Goal: Task Accomplishment & Management: Manage account settings

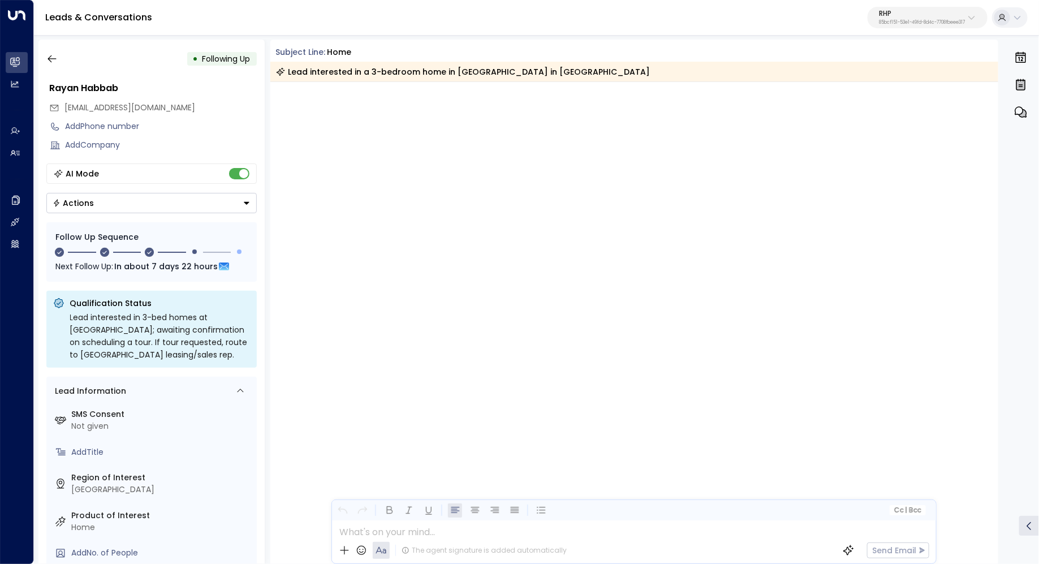
scroll to position [1086, 0]
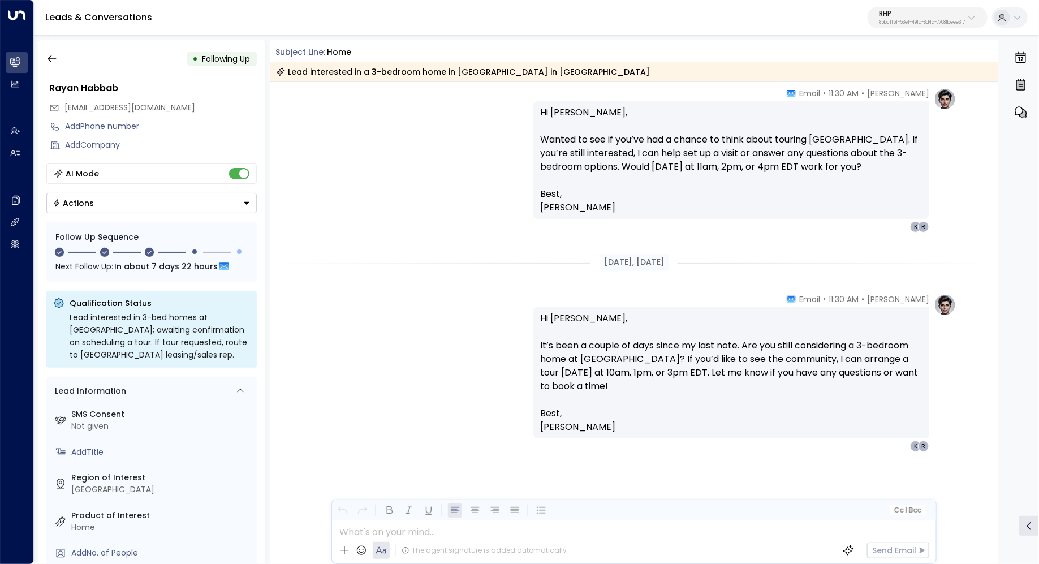
click at [953, 9] on button "RHP 85bcf151-53e1-49fd-8d4c-7708fbeee317" at bounding box center [928, 17] width 120 height 21
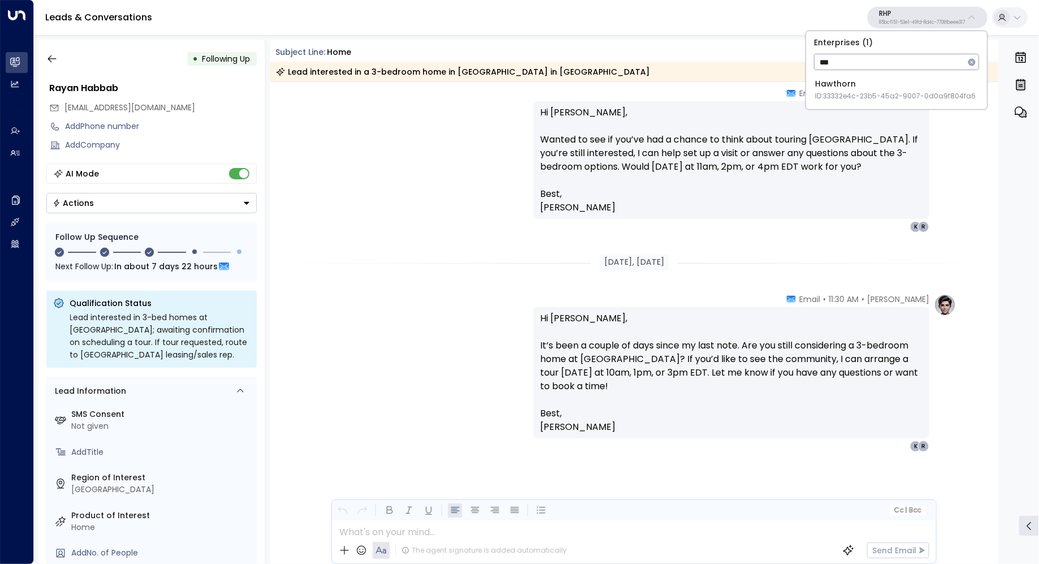
type input "***"
click at [906, 97] on span "ID: 33332e4c-23b5-45a2-9007-0d0a9f804fa6" at bounding box center [895, 96] width 161 height 10
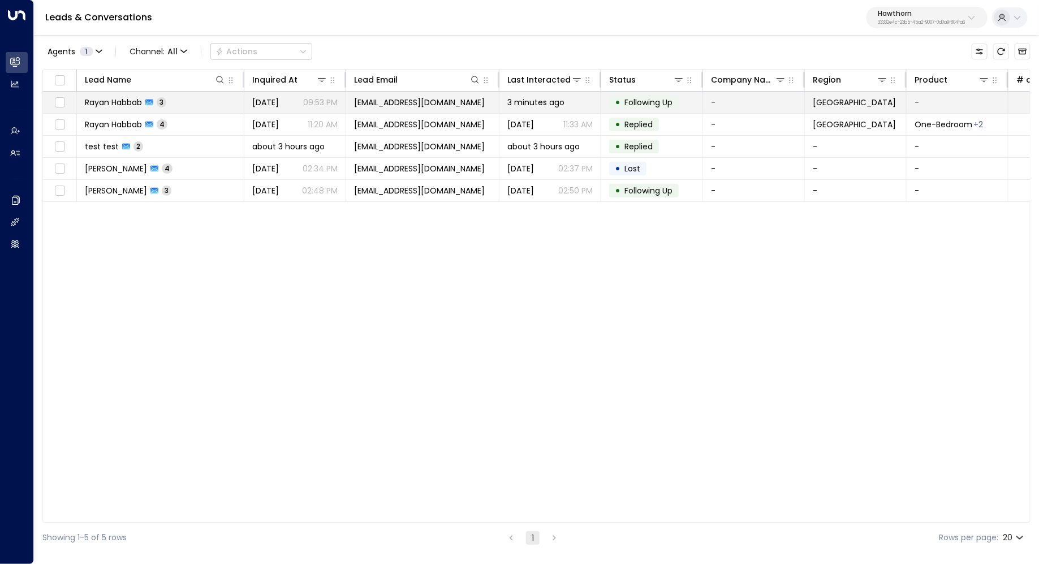
click at [126, 108] on td "Rayan Habbab 3" at bounding box center [160, 102] width 167 height 21
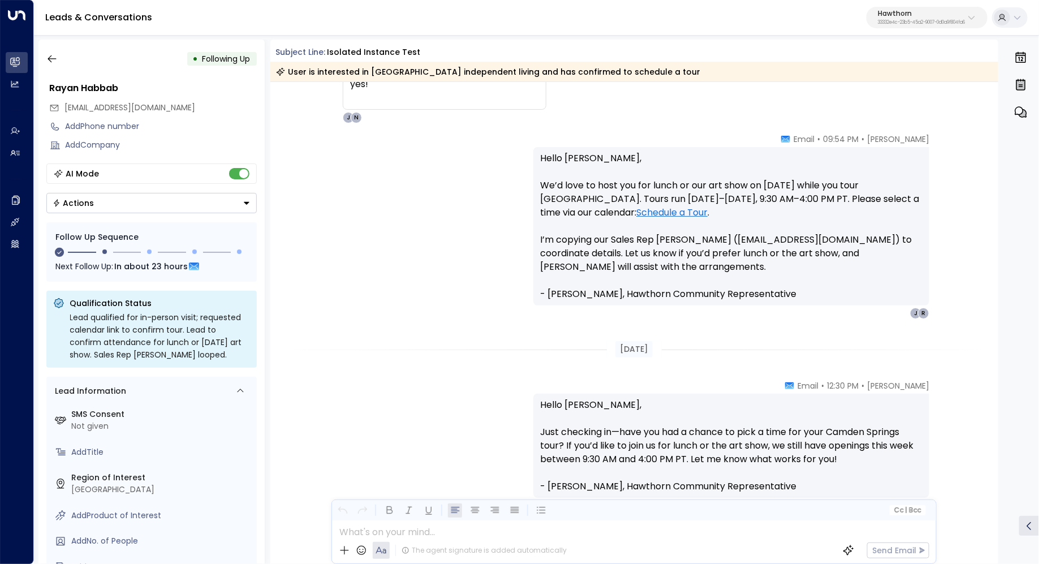
scroll to position [133, 0]
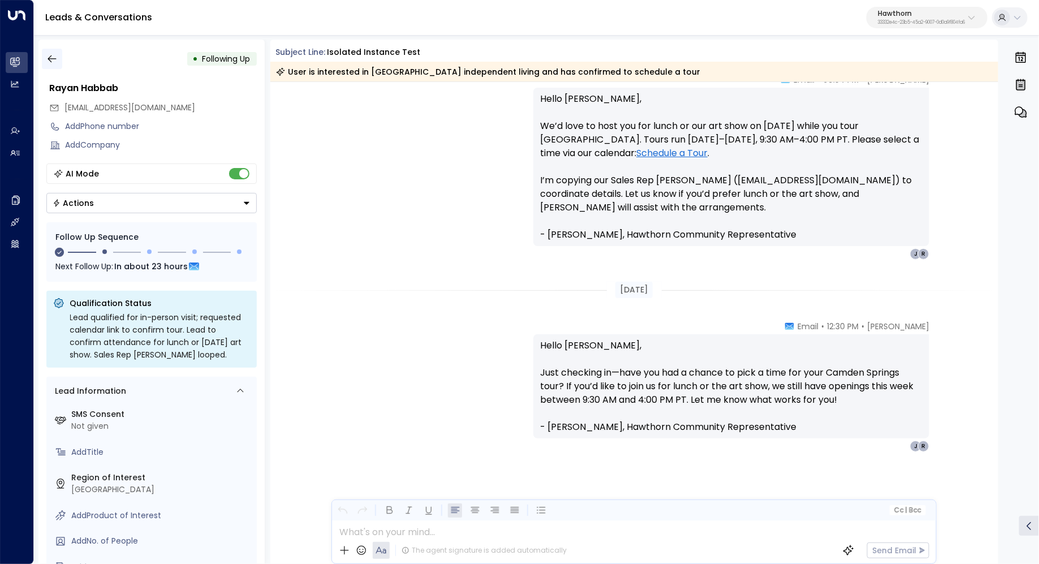
click at [50, 58] on icon "button" at bounding box center [52, 58] width 8 height 7
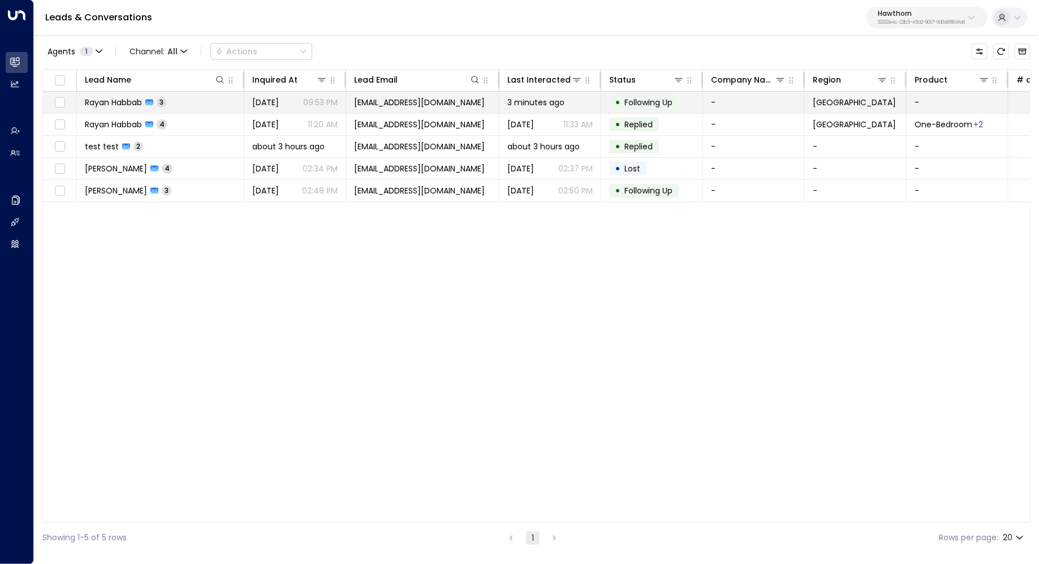
click at [128, 101] on span "Rayan Habbab" at bounding box center [113, 102] width 57 height 11
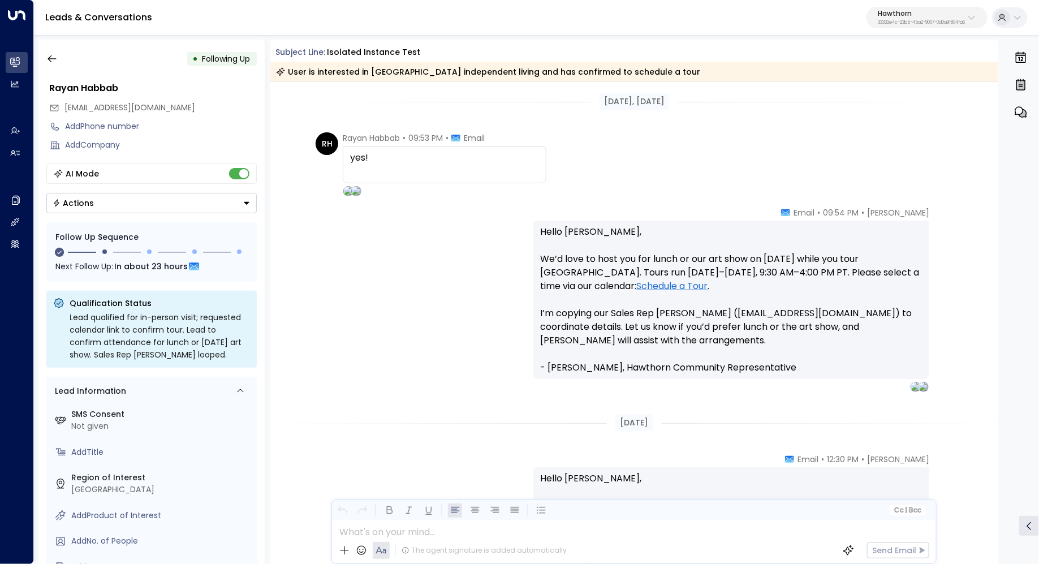
scroll to position [133, 0]
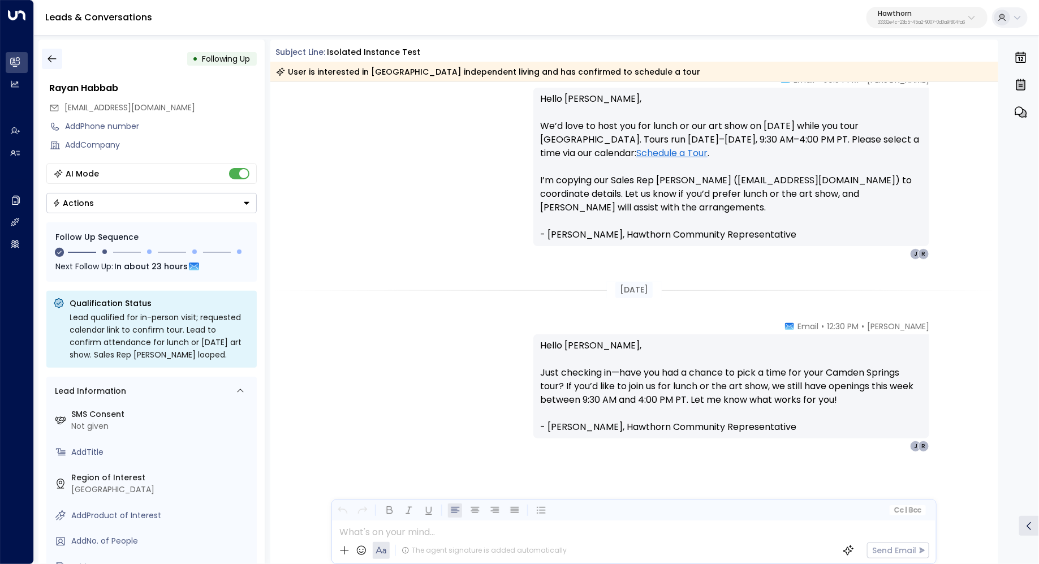
click at [54, 58] on icon "button" at bounding box center [51, 58] width 11 height 11
